Goal: Task Accomplishment & Management: Complete application form

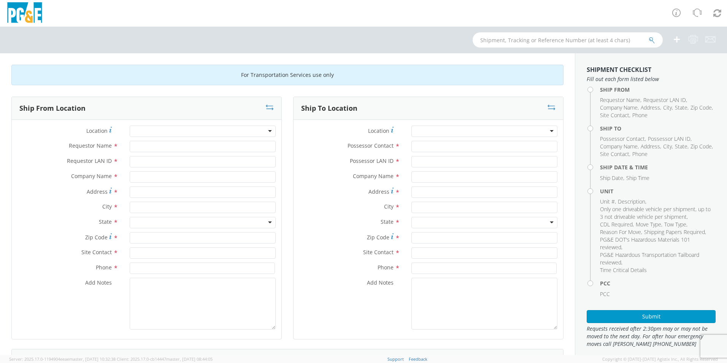
click at [219, 131] on div at bounding box center [203, 131] width 146 height 11
click at [229, 130] on div at bounding box center [203, 131] width 146 height 11
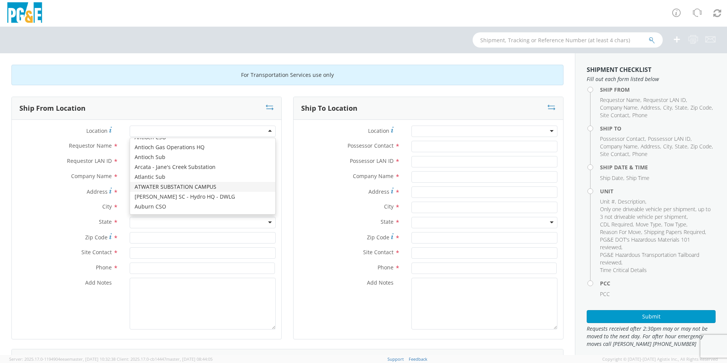
scroll to position [152, 0]
type input "PG&E"
type input "[STREET_ADDRESS][PERSON_NAME]"
type input "AUBURN"
type input "95602"
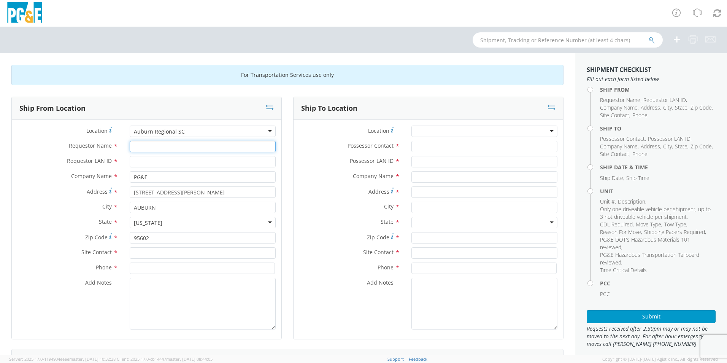
click at [195, 146] on input "Requestor Name *" at bounding box center [203, 146] width 146 height 11
type input "[PERSON_NAME]"
click at [150, 160] on input "Requestor LAN ID *" at bounding box center [203, 161] width 146 height 11
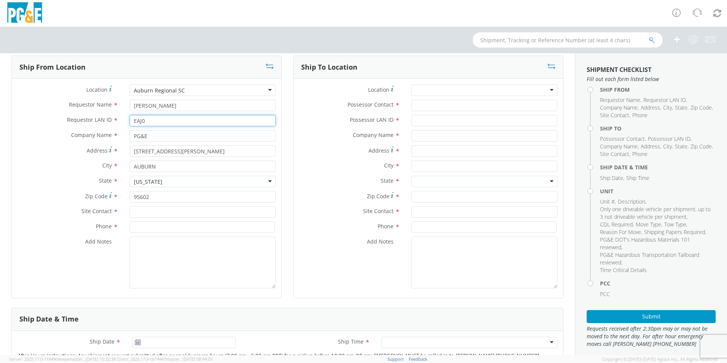
scroll to position [76, 0]
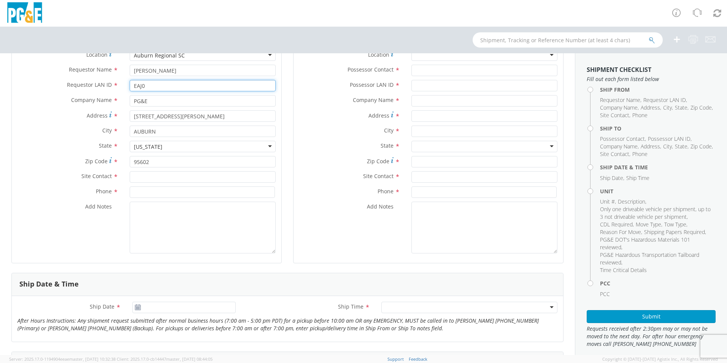
type input "EAJ0"
click at [159, 179] on input "text" at bounding box center [203, 176] width 146 height 11
type input "d"
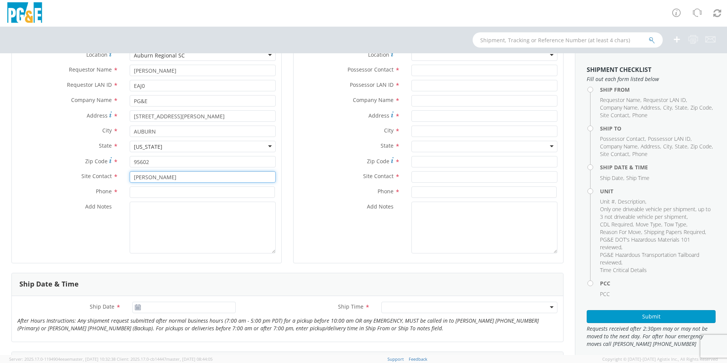
type input "[PERSON_NAME]"
click at [208, 195] on input at bounding box center [202, 191] width 145 height 11
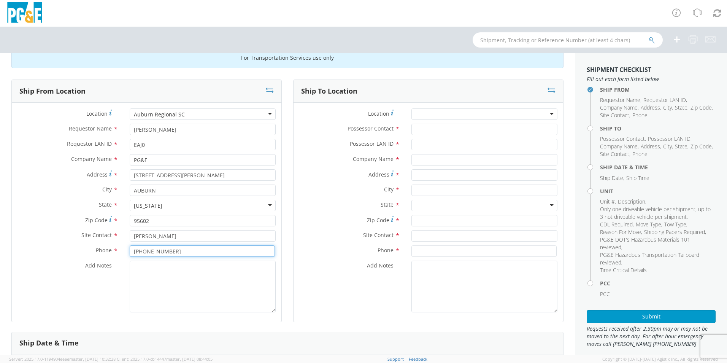
scroll to position [0, 0]
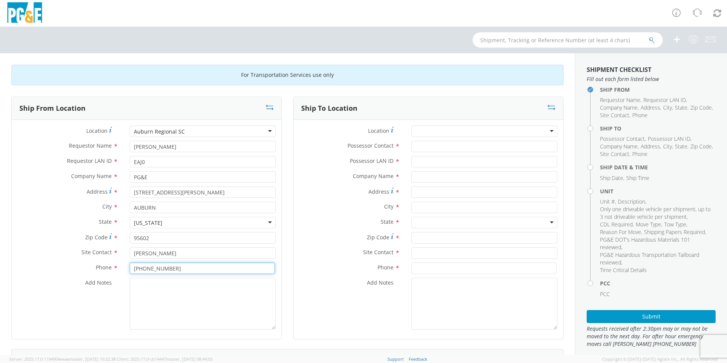
type input "[PHONE_NUMBER]"
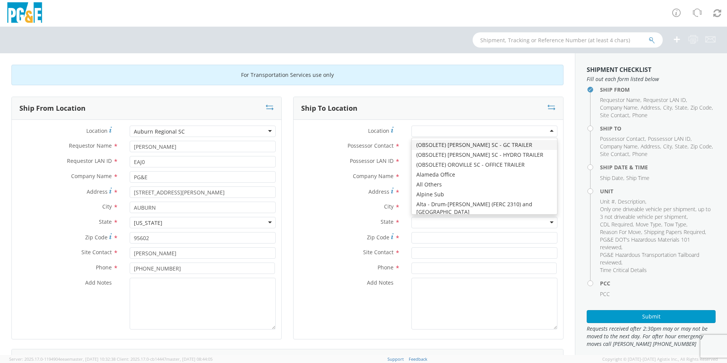
click at [430, 129] on div at bounding box center [485, 131] width 146 height 11
type input "D"
type input "PG&E"
type input "[STREET_ADDRESS]"
type input "[PERSON_NAME]"
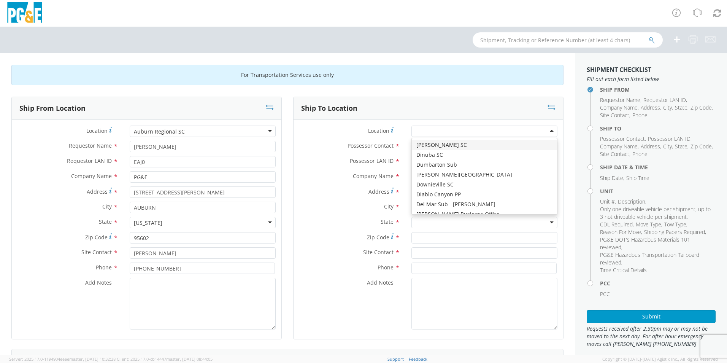
type input "95616"
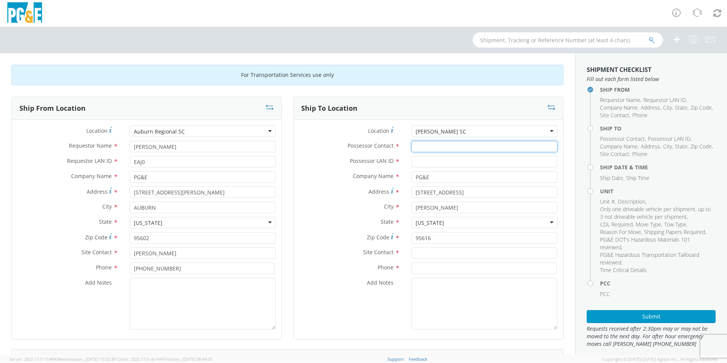
click at [426, 148] on input "Possessor Contact *" at bounding box center [485, 146] width 146 height 11
drag, startPoint x: 427, startPoint y: 146, endPoint x: 383, endPoint y: 153, distance: 44.6
click at [383, 153] on div "Possessor Contact * EAJ0" at bounding box center [429, 148] width 270 height 15
type input "[PERSON_NAME]"
type input "EAJ0"
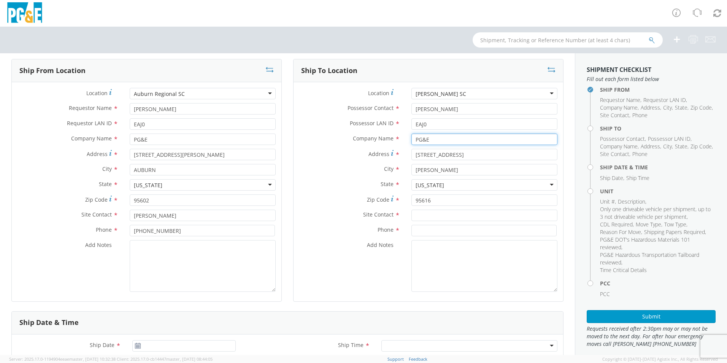
scroll to position [38, 0]
click at [425, 221] on div "Site Contact *" at bounding box center [429, 216] width 270 height 15
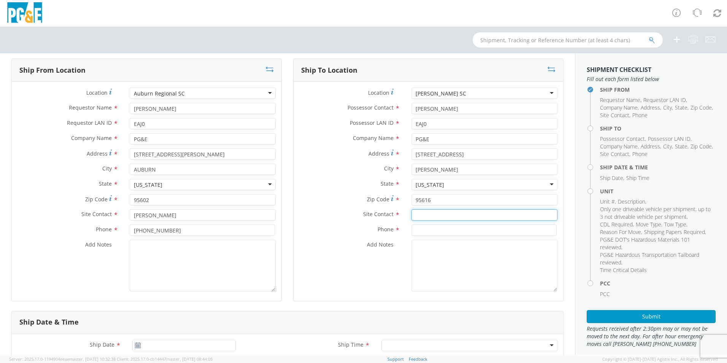
click at [426, 217] on input "text" at bounding box center [485, 214] width 146 height 11
type input "[PERSON_NAME]"
click at [420, 231] on input at bounding box center [484, 229] width 145 height 11
click at [437, 231] on input "[PHONE_NUMBER]" at bounding box center [484, 229] width 145 height 11
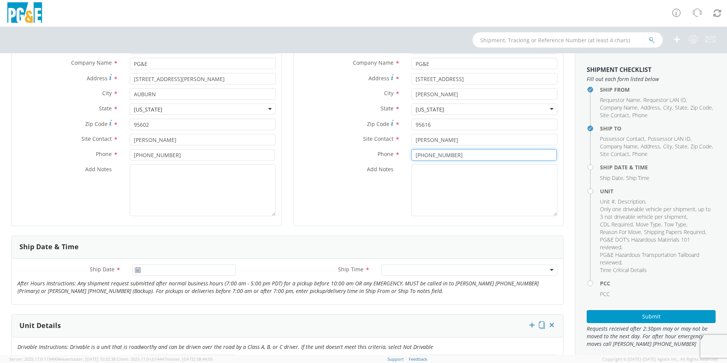
scroll to position [114, 0]
type input "[PHONE_NUMBER]"
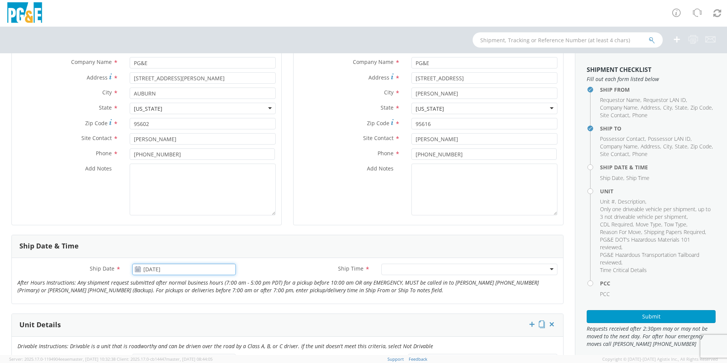
click at [180, 267] on input "[DATE]" at bounding box center [183, 269] width 103 height 11
click at [158, 243] on td "25" at bounding box center [156, 243] width 16 height 11
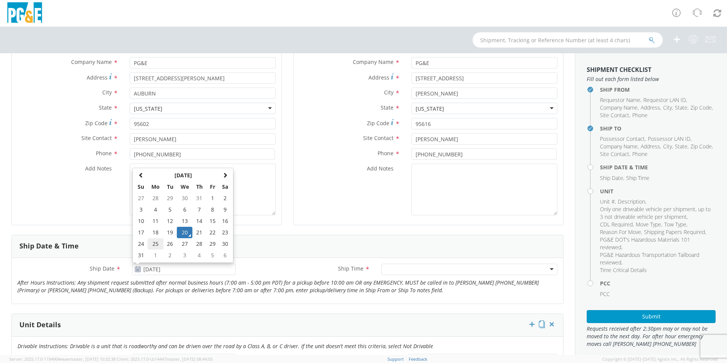
type input "[DATE]"
click at [428, 267] on div at bounding box center [469, 269] width 176 height 11
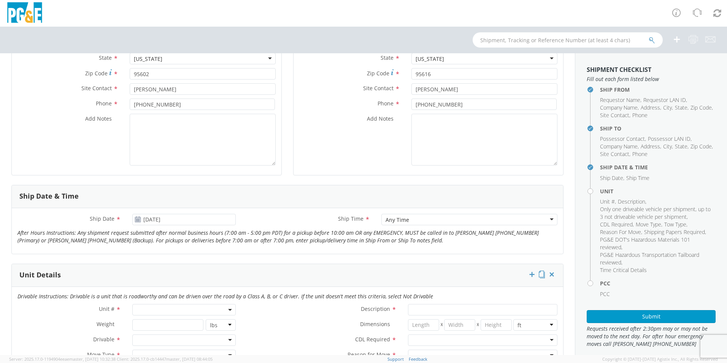
scroll to position [266, 0]
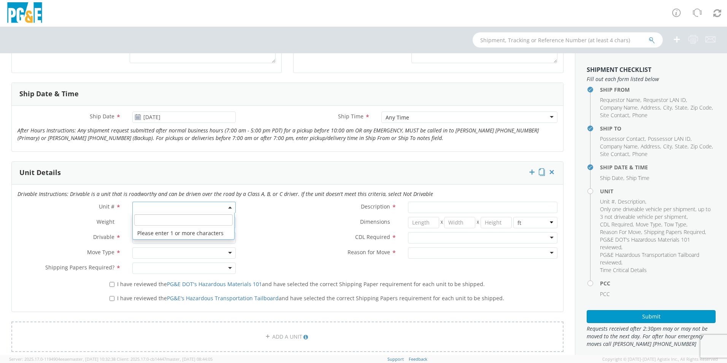
click at [182, 208] on span at bounding box center [183, 207] width 103 height 11
click at [157, 216] on input "search" at bounding box center [183, 219] width 99 height 11
type input "B30097"
select select "B30097"
type input "TRUCK; MEDIUM LINE 4X4"
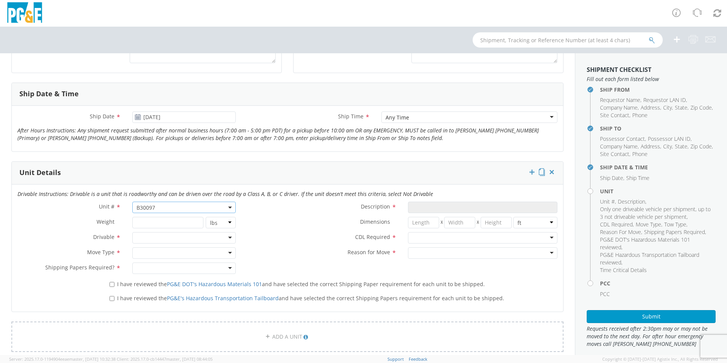
type input "56000"
click at [156, 234] on div at bounding box center [183, 237] width 103 height 11
click at [183, 252] on div at bounding box center [183, 252] width 103 height 11
drag, startPoint x: 179, startPoint y: 296, endPoint x: 183, endPoint y: 284, distance: 12.2
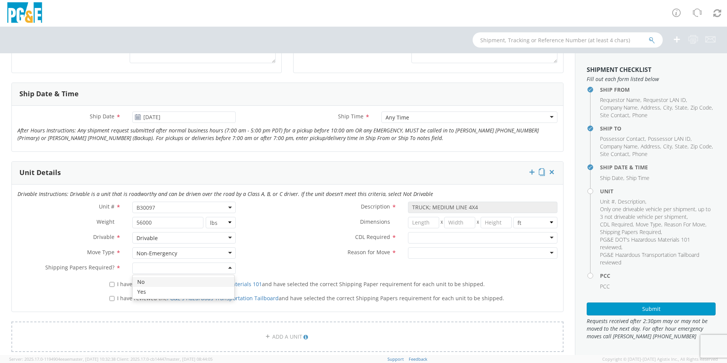
click at [197, 270] on div at bounding box center [183, 267] width 103 height 11
drag, startPoint x: 187, startPoint y: 283, endPoint x: 235, endPoint y: 273, distance: 48.2
click at [419, 240] on div at bounding box center [482, 237] width 149 height 11
click at [430, 247] on div at bounding box center [482, 252] width 149 height 11
click at [110, 283] on input "I have reviewed the PG&E DOT's Hazardous Materials 101 and have selected the co…" at bounding box center [112, 284] width 5 height 5
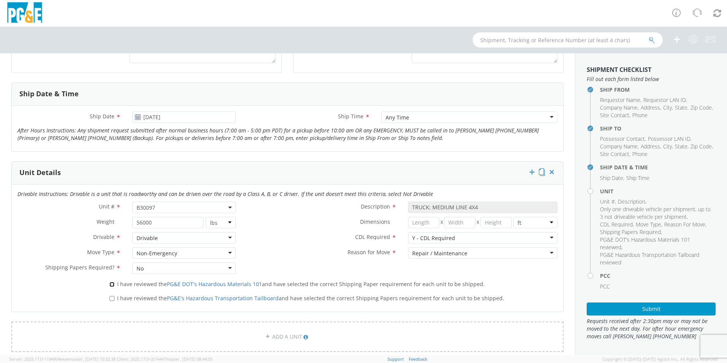
checkbox input "true"
click at [113, 297] on input "I have reviewed the PG&E's Hazardous Transportation Tailboard and have selected…" at bounding box center [112, 298] width 5 height 5
checkbox input "true"
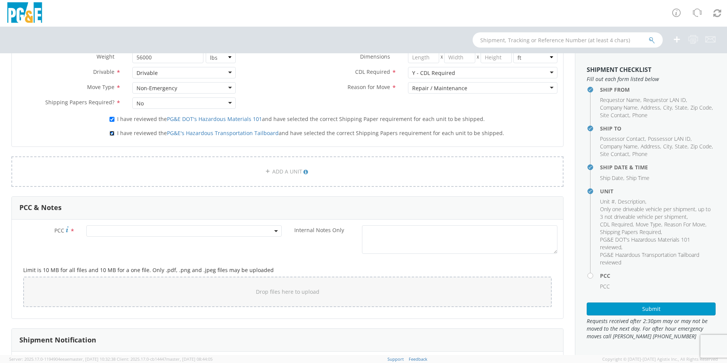
scroll to position [456, 0]
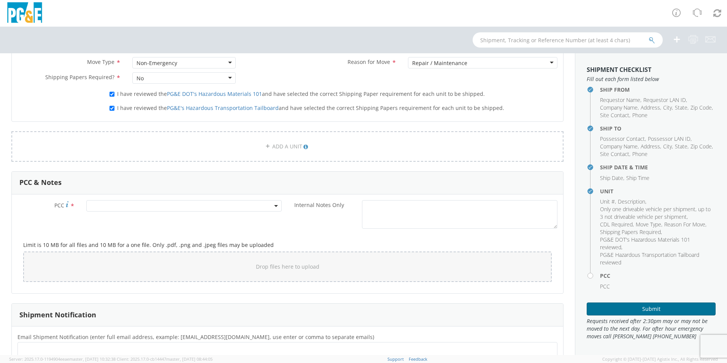
click at [642, 311] on button "Submit" at bounding box center [651, 308] width 129 height 13
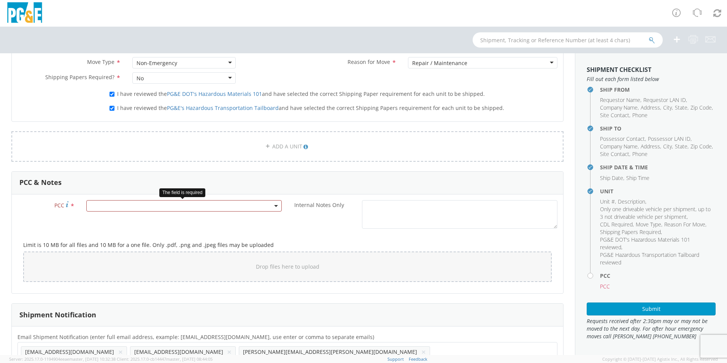
click at [216, 202] on span at bounding box center [183, 205] width 195 height 11
click at [184, 221] on input "number" at bounding box center [182, 218] width 189 height 11
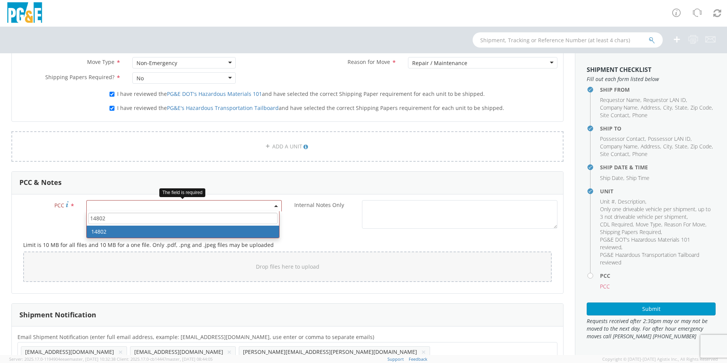
type input "14802"
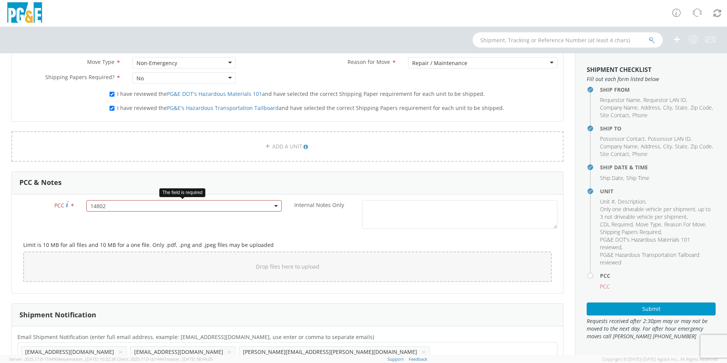
select select "14802"
click at [641, 315] on aside "Shipment Checklist Fill out each form listed below Ship From Requestor Name , R…" at bounding box center [651, 204] width 152 height 302
click at [641, 310] on button "Submit" at bounding box center [651, 308] width 129 height 13
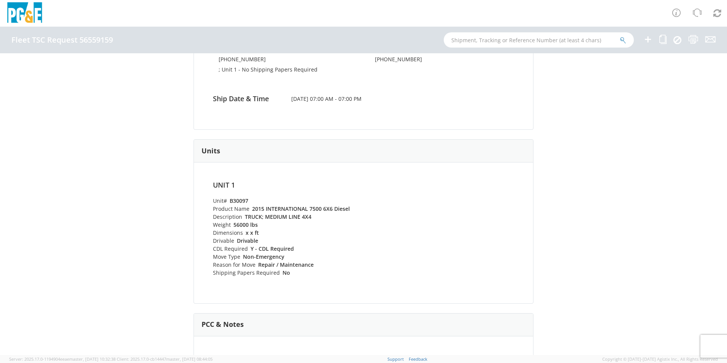
scroll to position [304, 0]
